Goal: Task Accomplishment & Management: Manage account settings

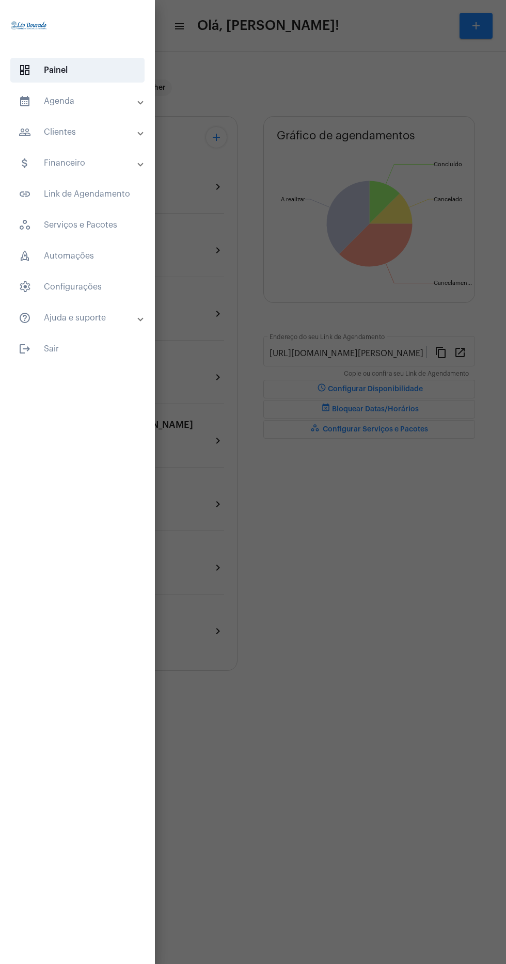
click at [125, 103] on mat-panel-title "calendar_month_outlined Agenda" at bounding box center [79, 101] width 120 height 12
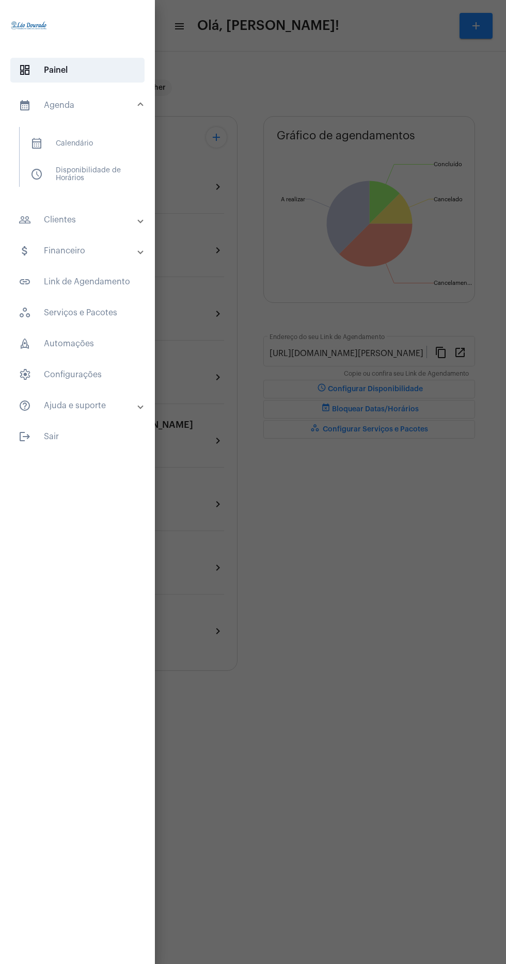
click at [97, 226] on mat-expansion-panel-header "people_outline Clientes" at bounding box center [80, 219] width 149 height 25
click at [114, 75] on span "dashboard Painel" at bounding box center [77, 70] width 134 height 25
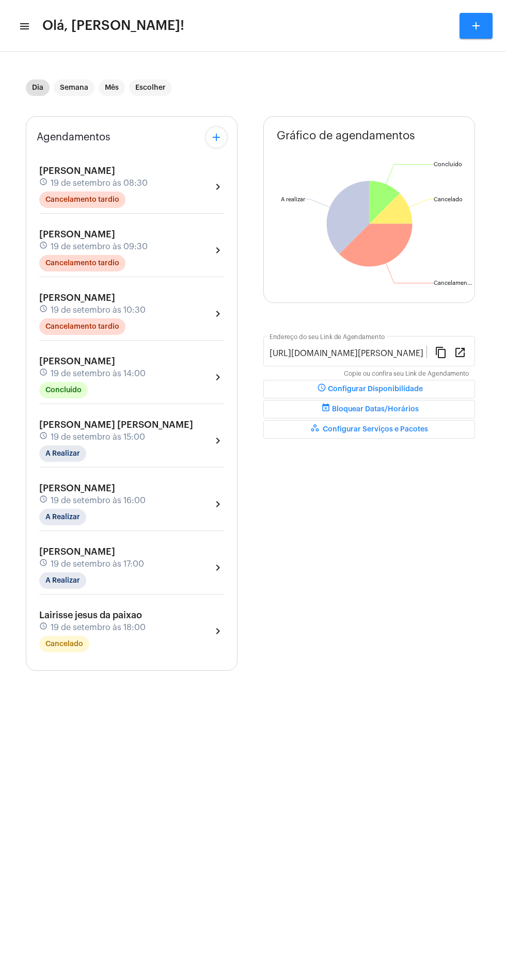
click at [27, 31] on mat-icon "menu" at bounding box center [24, 26] width 10 height 12
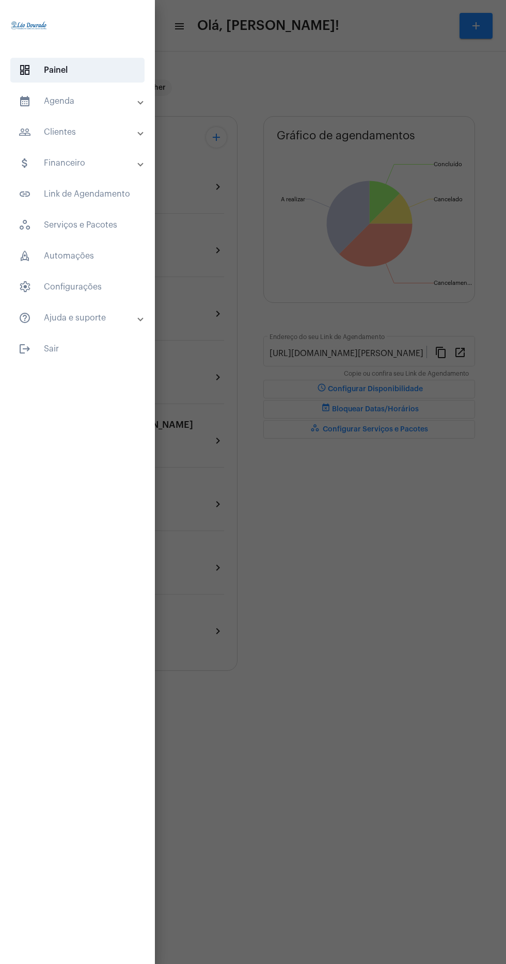
click at [102, 124] on mat-expansion-panel-header "people_outline Clientes" at bounding box center [80, 132] width 149 height 25
click at [120, 188] on span "people_outline Meus Clientes" at bounding box center [76, 176] width 109 height 25
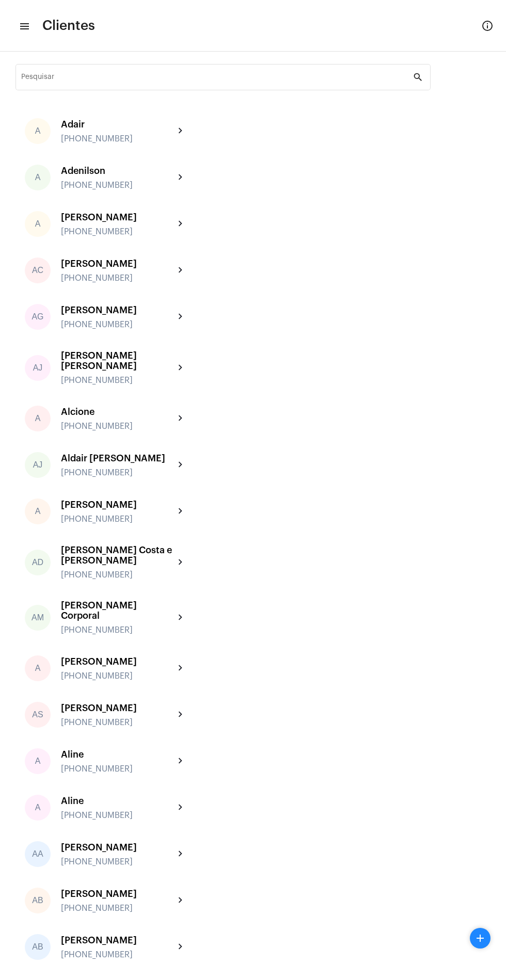
click at [47, 36] on mat-toolbar-row "menu Clientes info_outlined" at bounding box center [253, 25] width 506 height 33
click at [27, 26] on mat-icon "menu" at bounding box center [24, 26] width 10 height 12
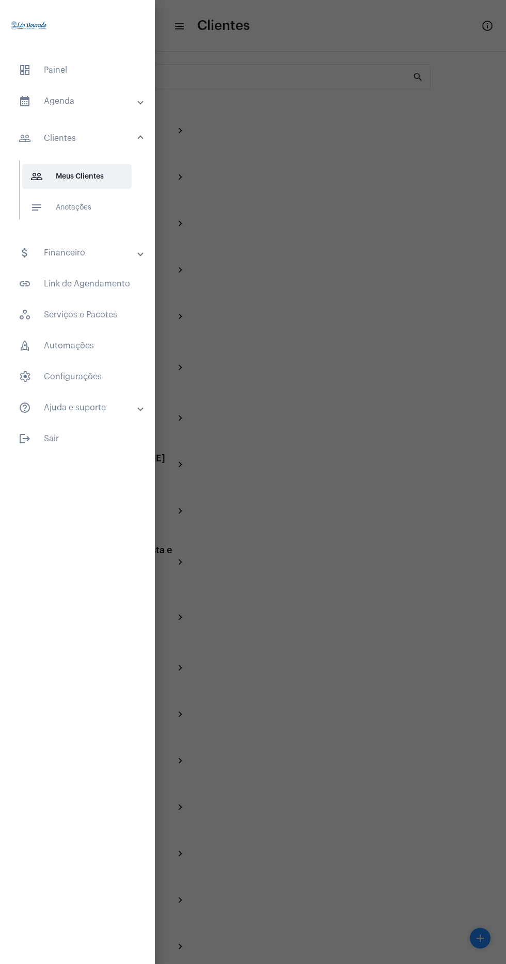
click at [112, 71] on span "dashboard Painel" at bounding box center [77, 70] width 134 height 25
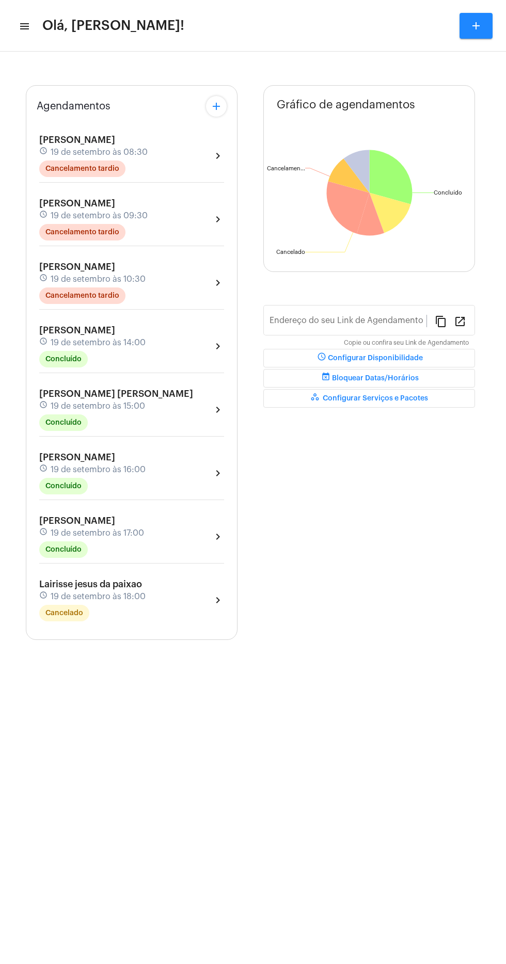
click at [41, 36] on mat-toolbar-row "menu Olá, [PERSON_NAME]! add" at bounding box center [253, 25] width 506 height 33
type input "[URL][DOMAIN_NAME][PERSON_NAME]"
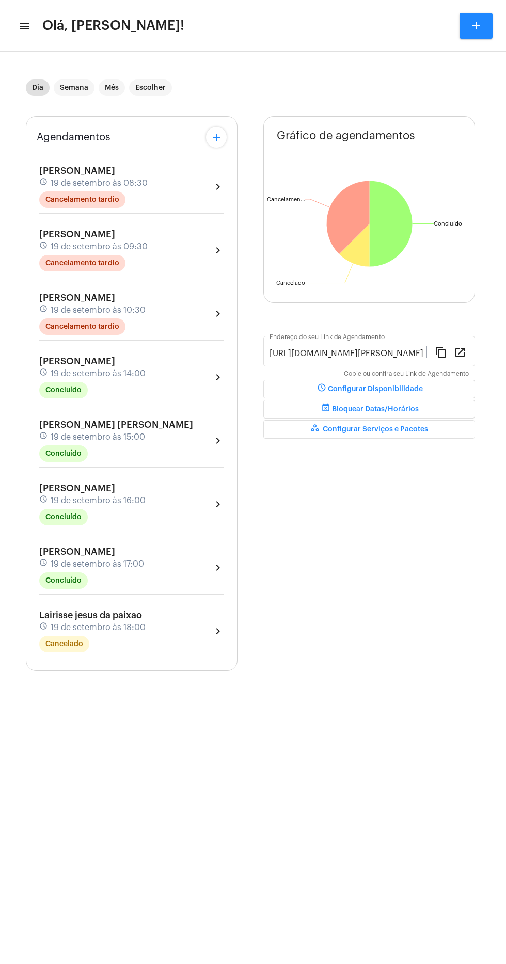
click at [25, 29] on mat-icon "menu" at bounding box center [24, 26] width 10 height 12
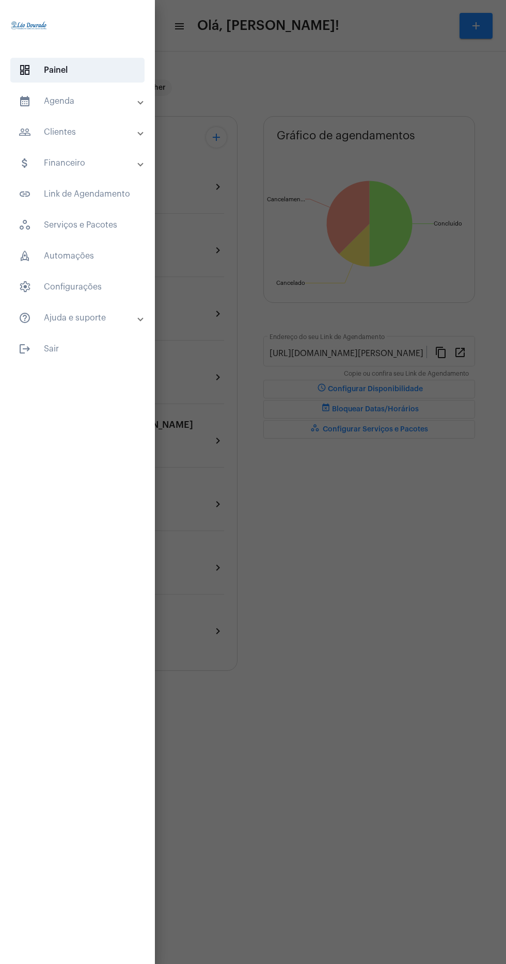
click at [140, 102] on span at bounding box center [140, 101] width 4 height 9
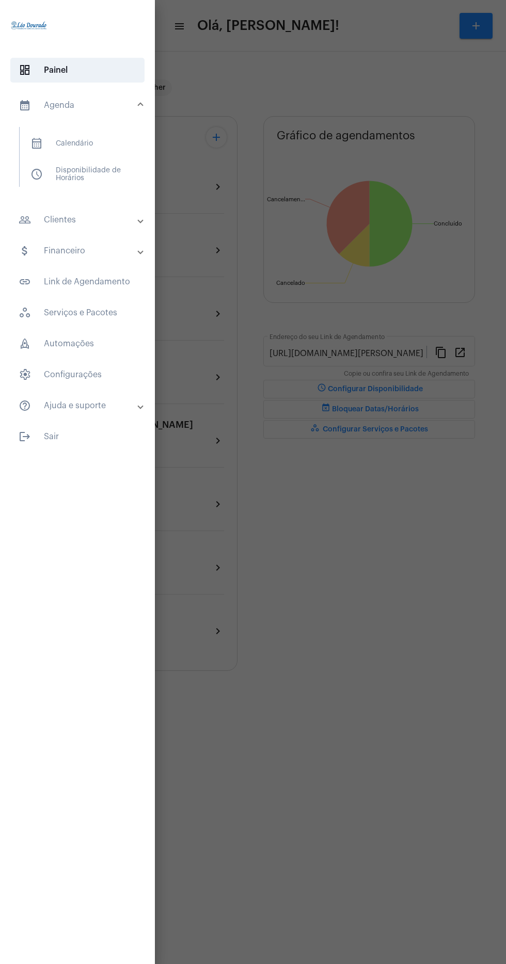
click at [116, 149] on span "calendar_month_outlined Calendário" at bounding box center [76, 143] width 109 height 25
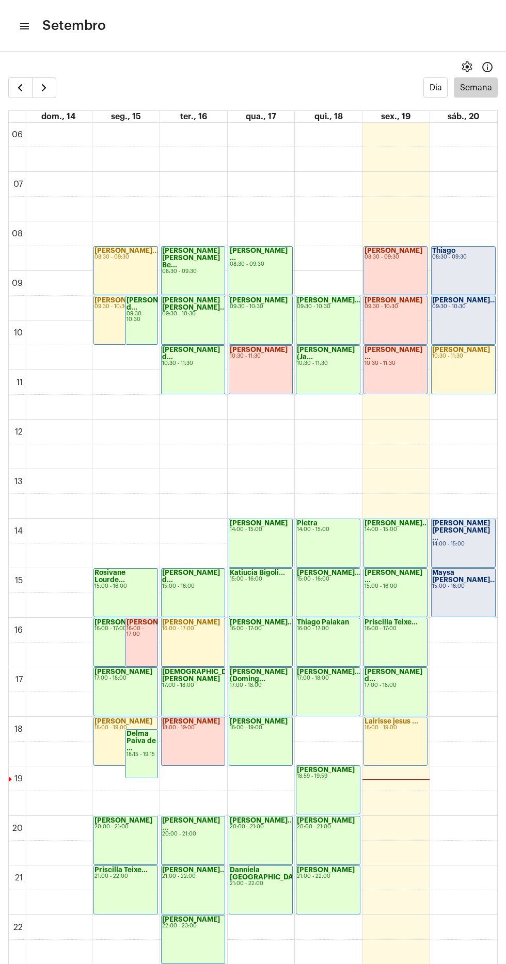
scroll to position [326, 0]
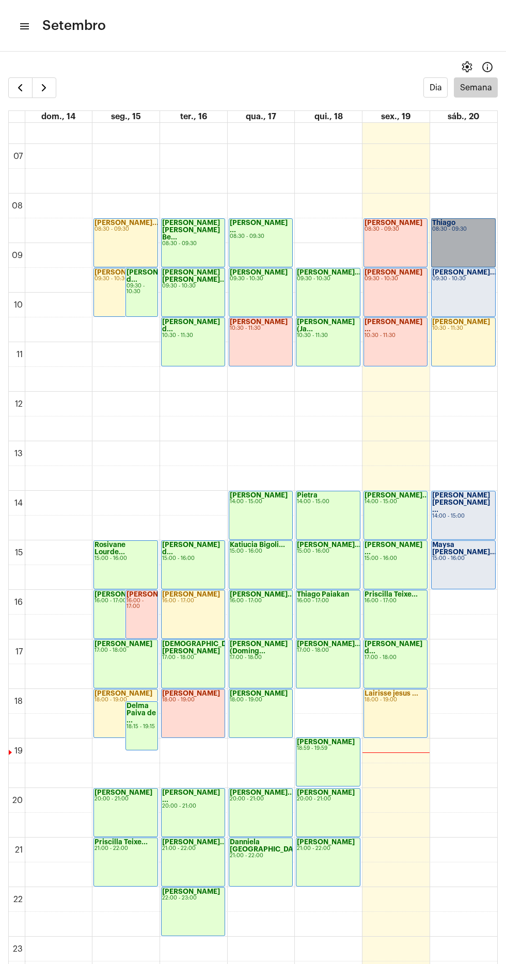
click at [452, 252] on link "Thiago 08:30 - 09:30" at bounding box center [463, 242] width 65 height 49
click at [475, 244] on link "Thiago 08:30 - 09:30" at bounding box center [463, 242] width 65 height 49
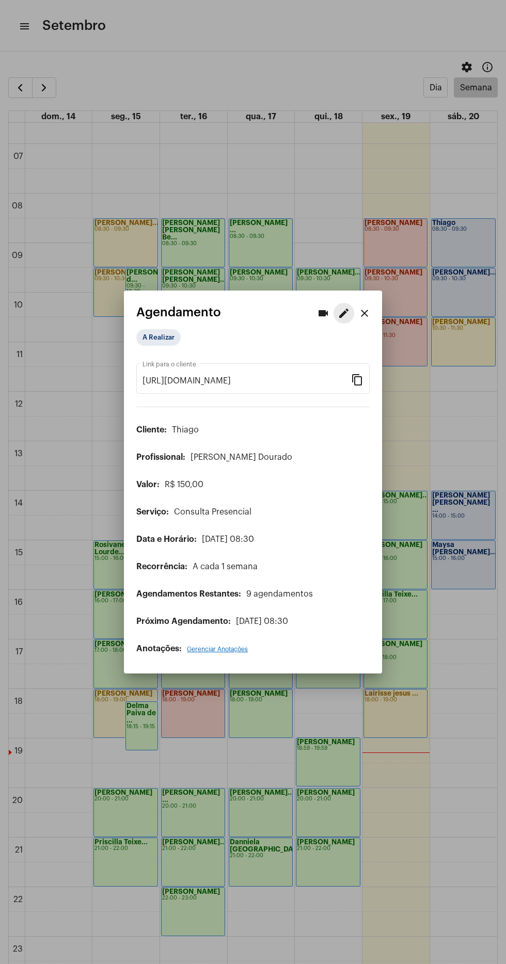
click at [347, 312] on mat-icon "edit" at bounding box center [343, 313] width 12 height 12
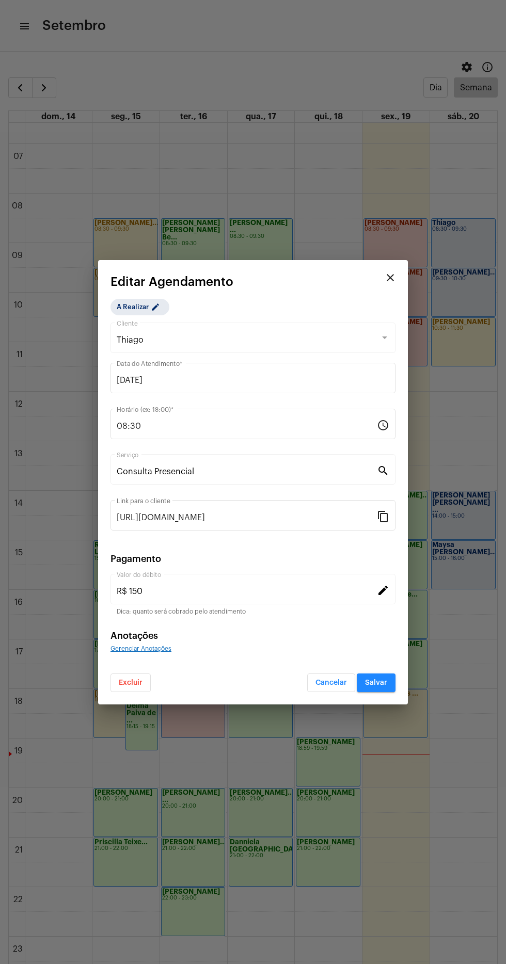
click at [231, 425] on input "08:30" at bounding box center [247, 426] width 260 height 9
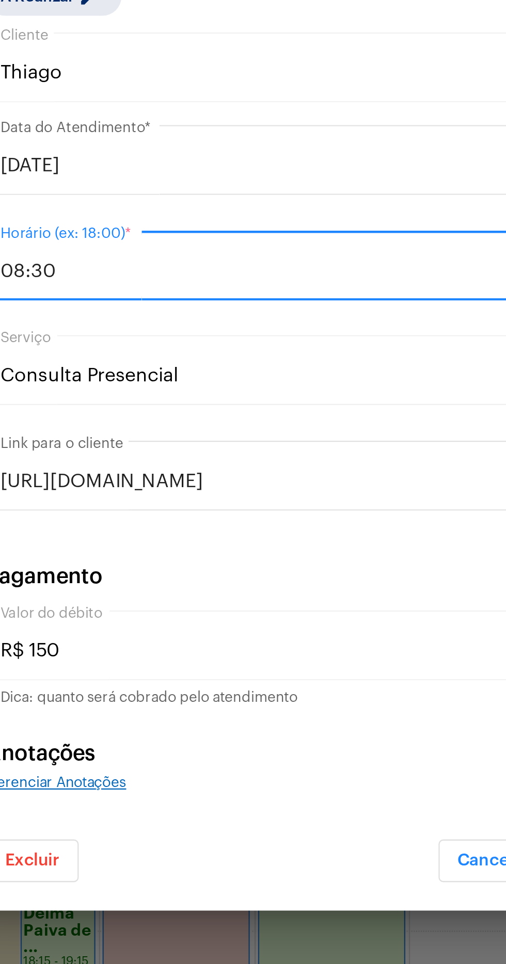
click at [200, 423] on input "08:30" at bounding box center [247, 426] width 260 height 9
type input "0"
type input "10:30"
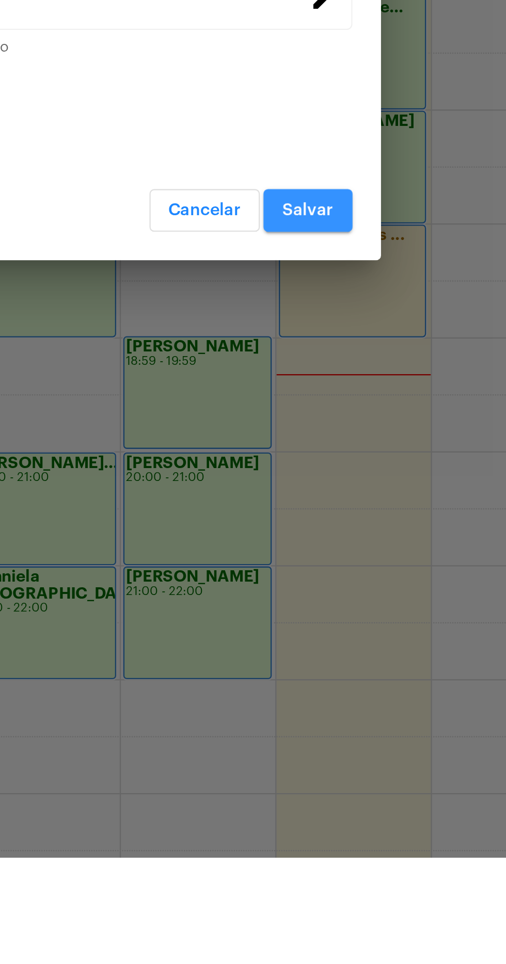
click at [384, 682] on span "Salvar" at bounding box center [376, 682] width 22 height 7
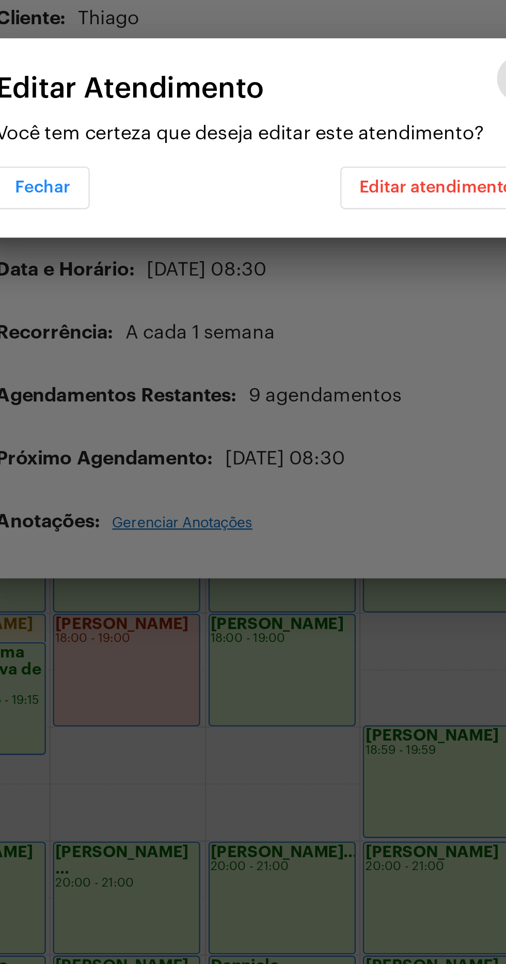
click at [337, 503] on span "Editar atendimento" at bounding box center [327, 503] width 67 height 7
